Goal: Transaction & Acquisition: Purchase product/service

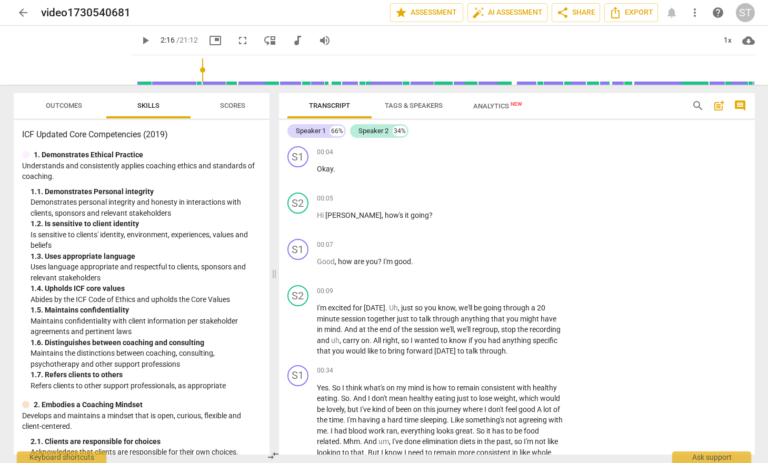
scroll to position [526, 0]
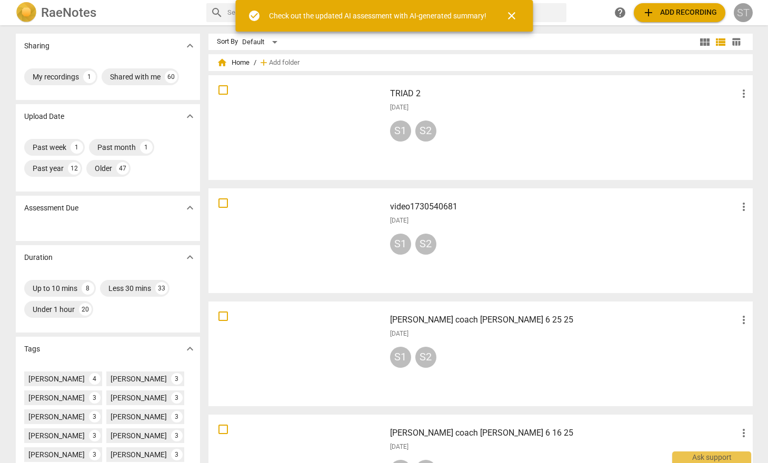
click at [744, 11] on div "ST" at bounding box center [743, 12] width 19 height 19
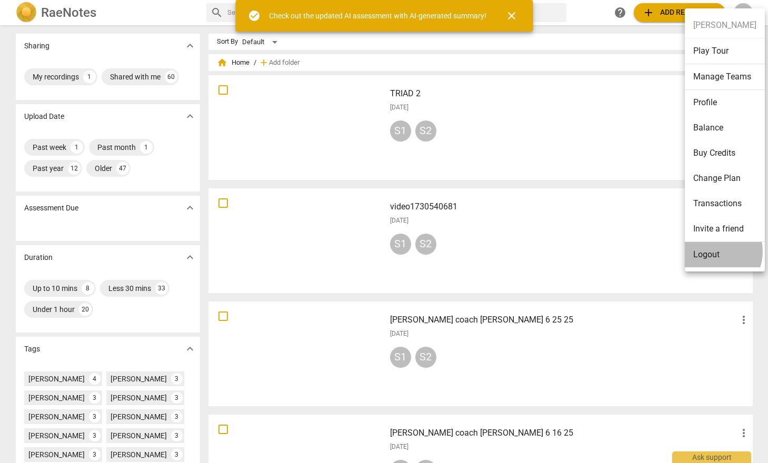
click at [711, 252] on li "Logout" at bounding box center [725, 254] width 80 height 25
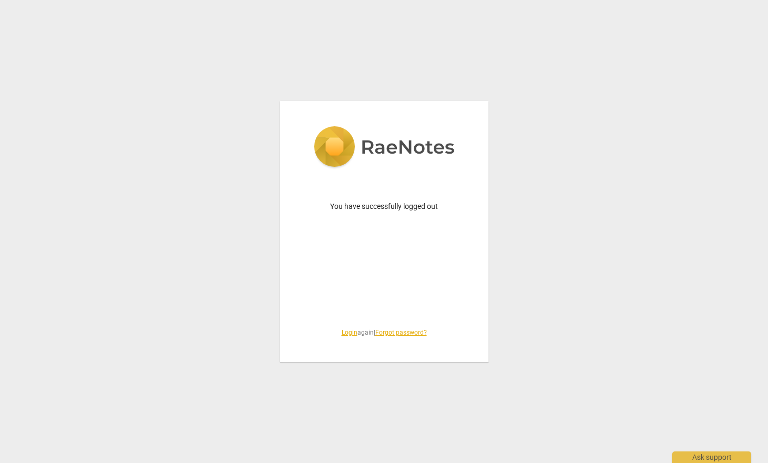
click at [345, 333] on link "Login" at bounding box center [350, 332] width 16 height 7
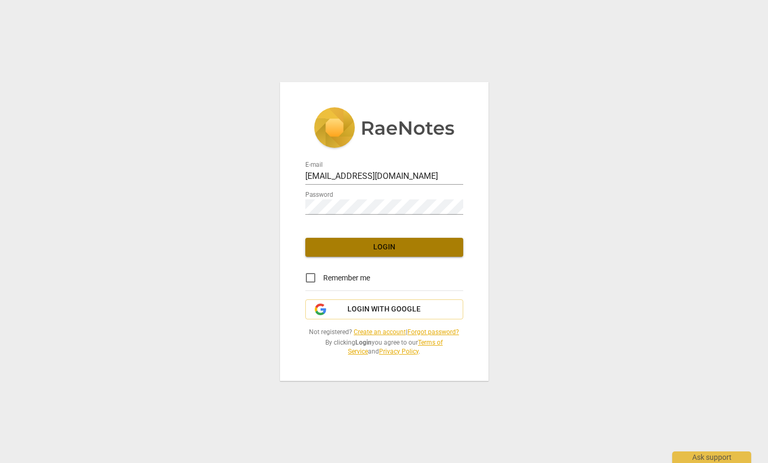
click at [388, 247] on span "Login" at bounding box center [384, 247] width 141 height 11
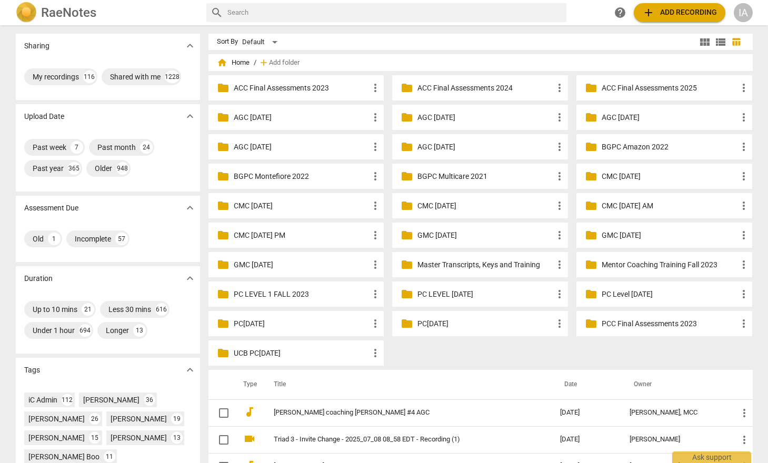
click at [742, 9] on div "IA" at bounding box center [743, 12] width 19 height 19
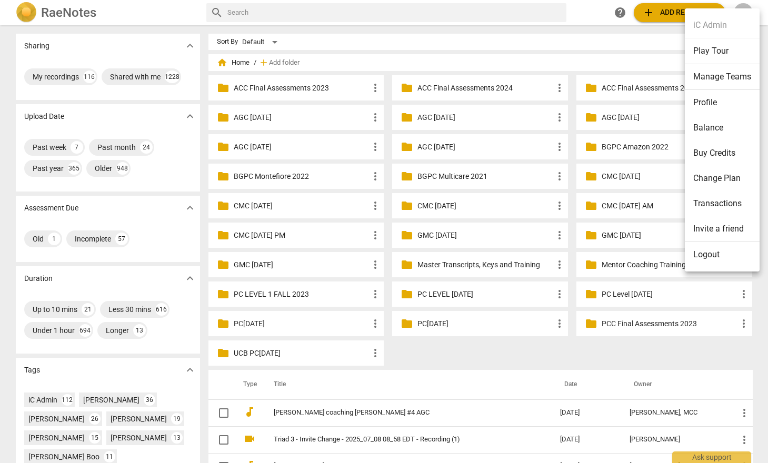
click at [709, 126] on li "Balance" at bounding box center [722, 127] width 75 height 25
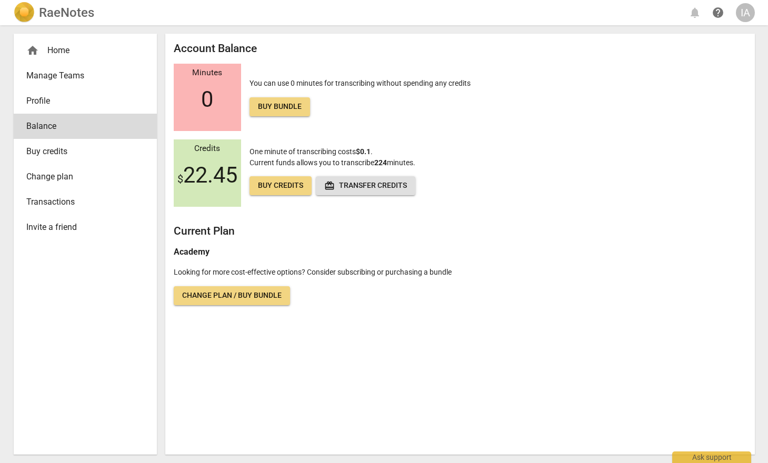
click at [277, 185] on span "Buy credits" at bounding box center [280, 186] width 45 height 11
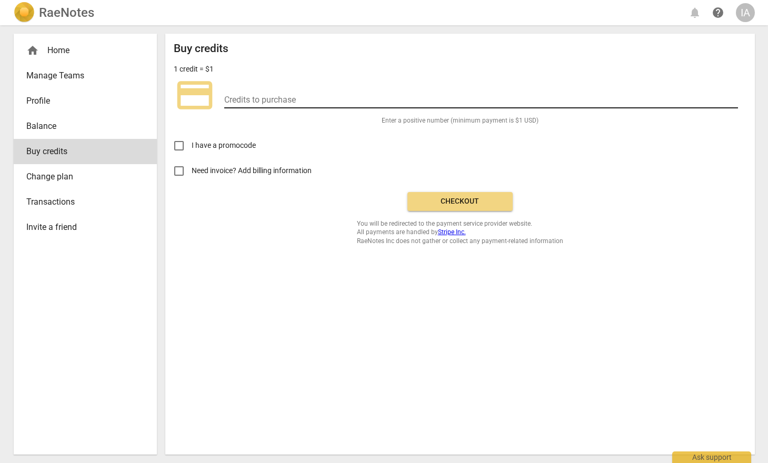
click at [248, 97] on input "number" at bounding box center [481, 100] width 514 height 15
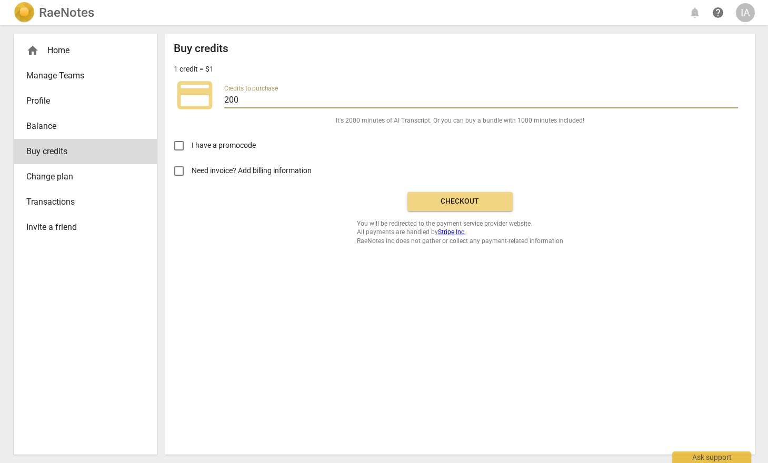
type input "200"
click at [453, 198] on span "Checkout" at bounding box center [460, 201] width 88 height 11
